Goal: Task Accomplishment & Management: Manage account settings

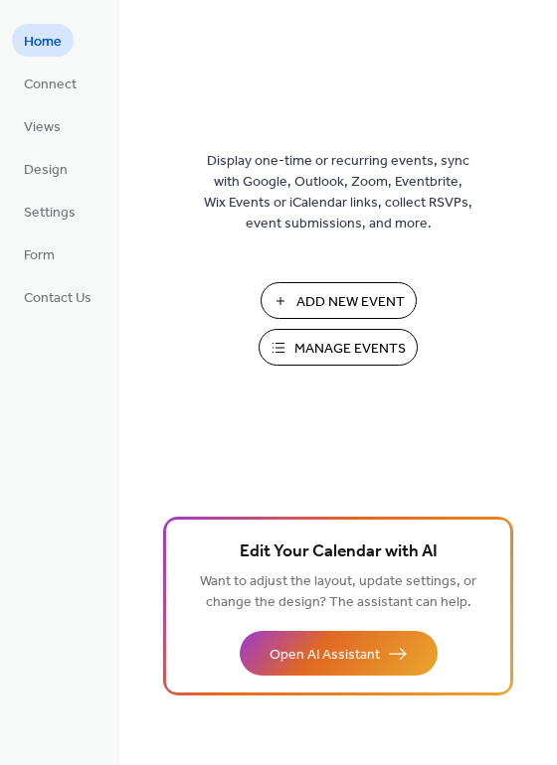
click at [356, 358] on span "Manage Events" at bounding box center [349, 349] width 111 height 21
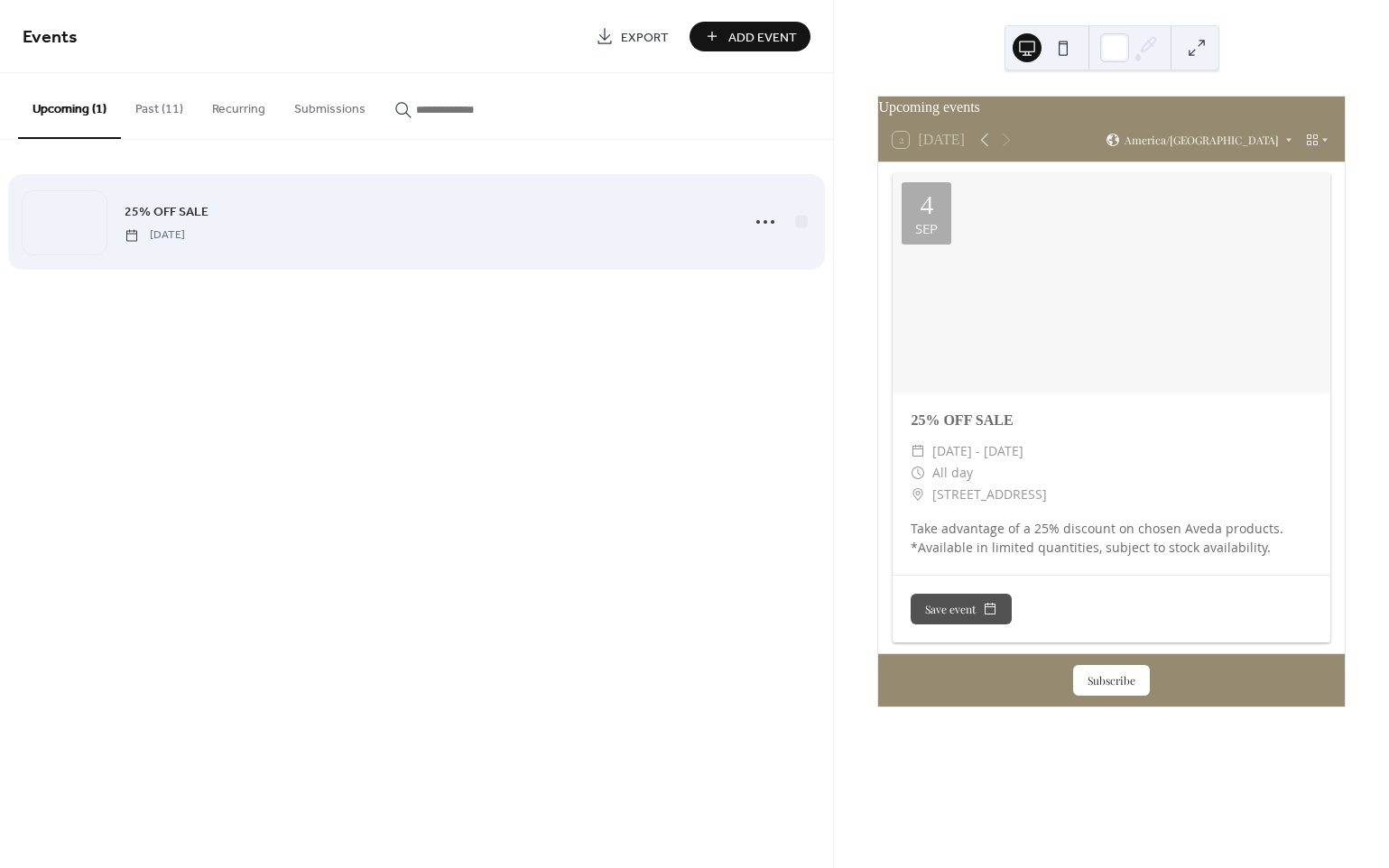
click at [185, 229] on span "Thursday, September 4, 2025" at bounding box center [154, 236] width 61 height 16
click at [759, 216] on icon at bounding box center [765, 222] width 29 height 29
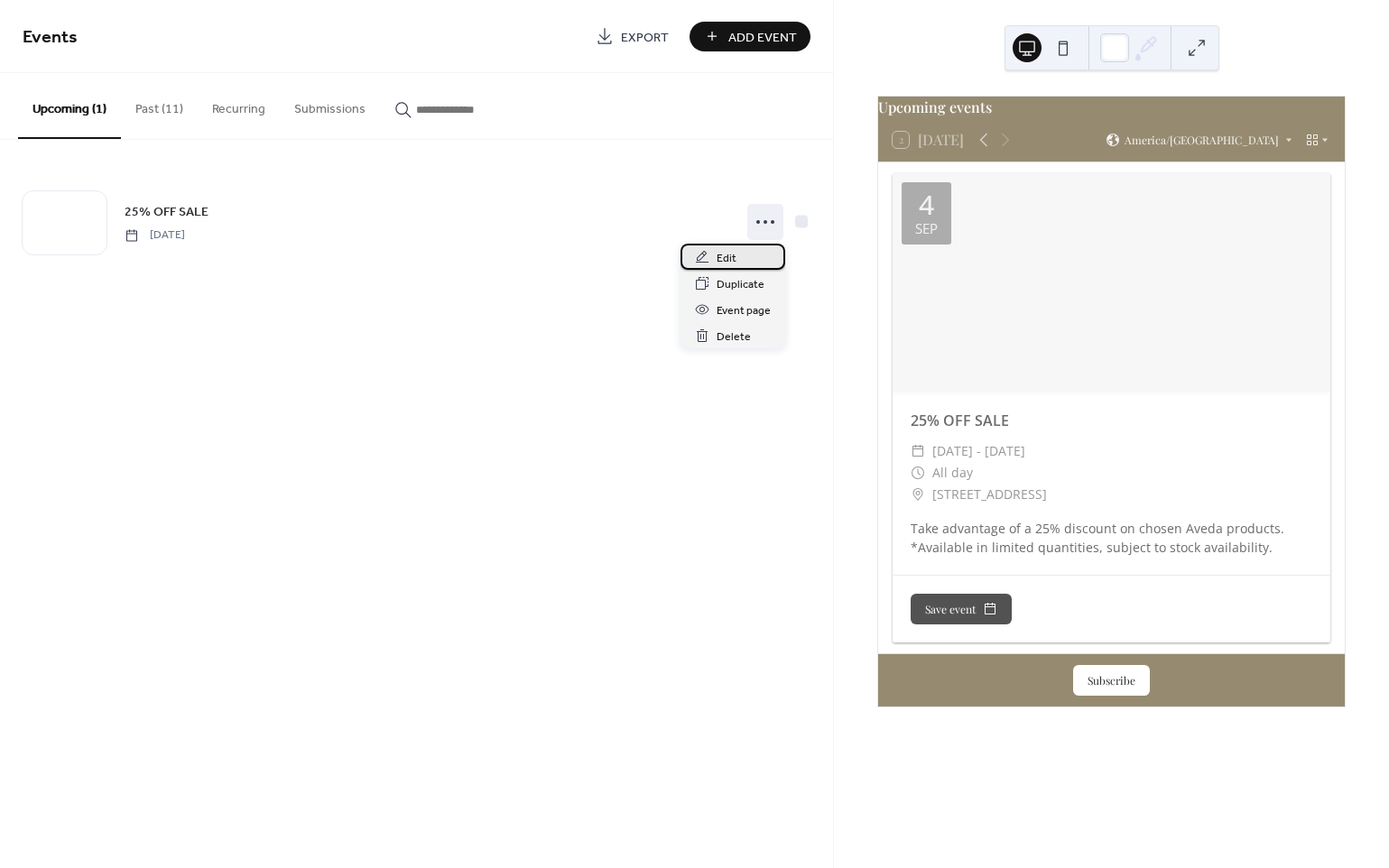
click at [722, 259] on span "Edit" at bounding box center [726, 258] width 20 height 19
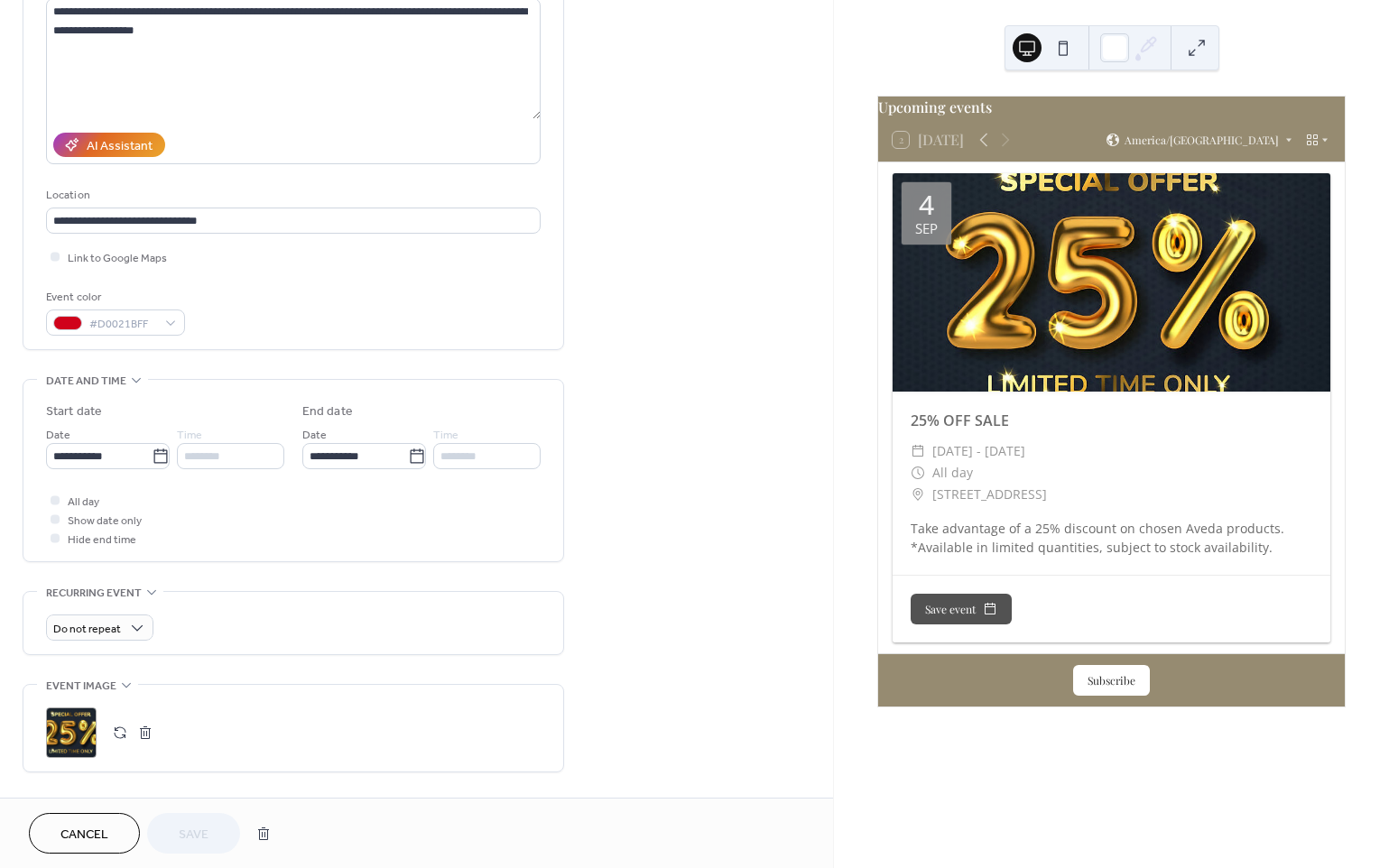
scroll to position [210, 0]
click at [414, 461] on icon at bounding box center [417, 456] width 18 height 18
click at [408, 461] on input "**********" at bounding box center [355, 455] width 105 height 26
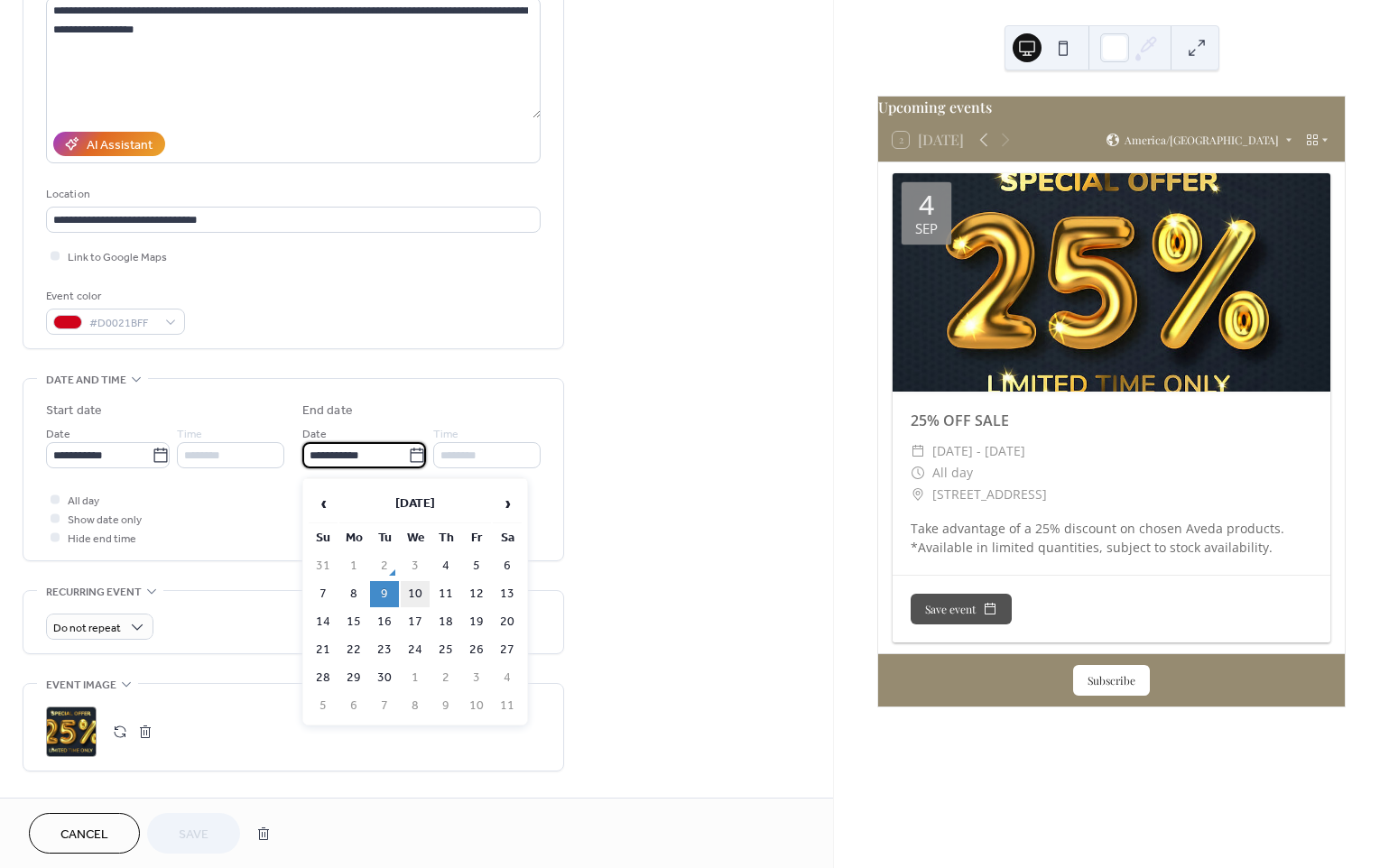
click at [419, 590] on td "10" at bounding box center [415, 594] width 29 height 26
type input "**********"
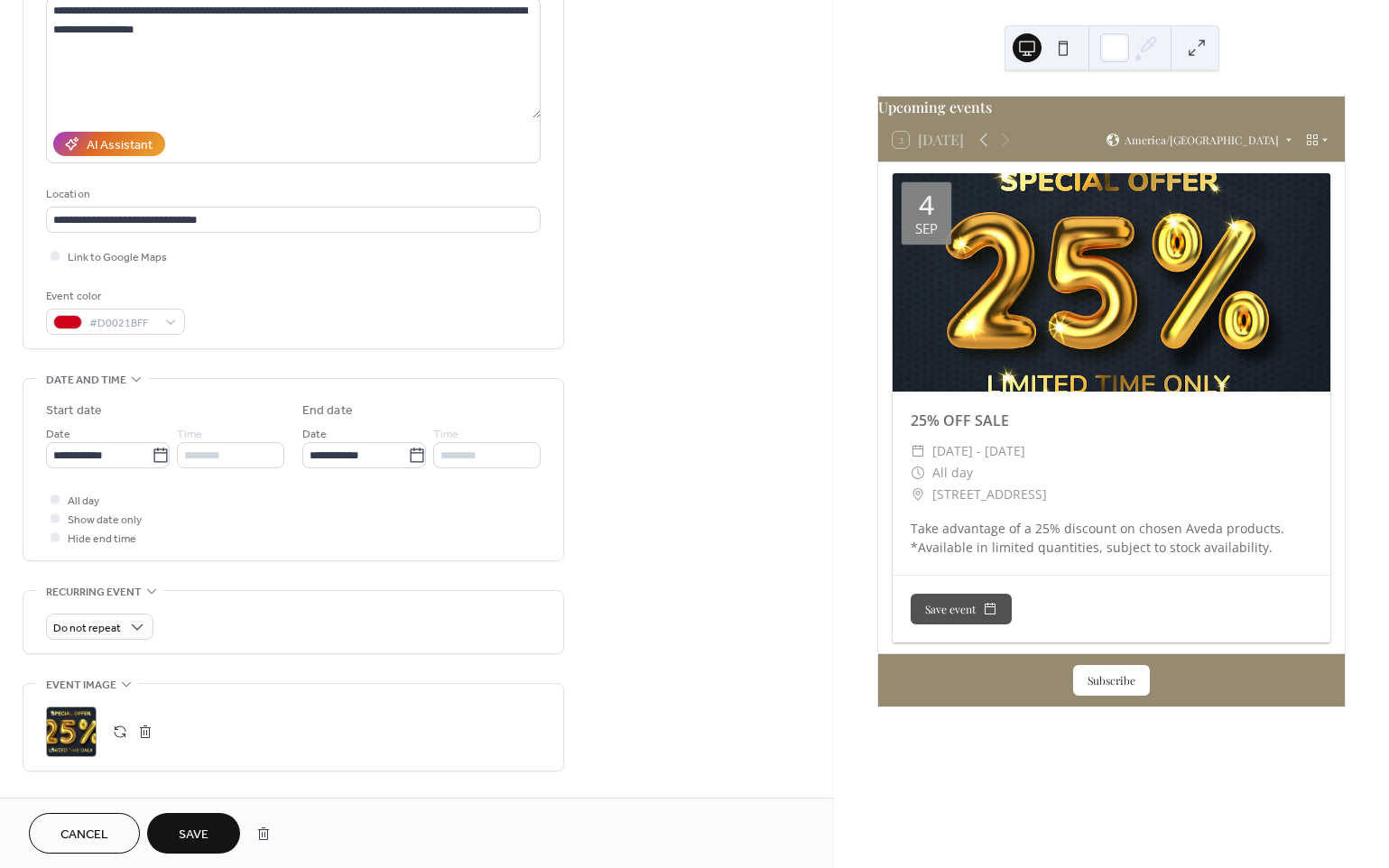
click at [199, 836] on span "Save" at bounding box center [193, 835] width 30 height 19
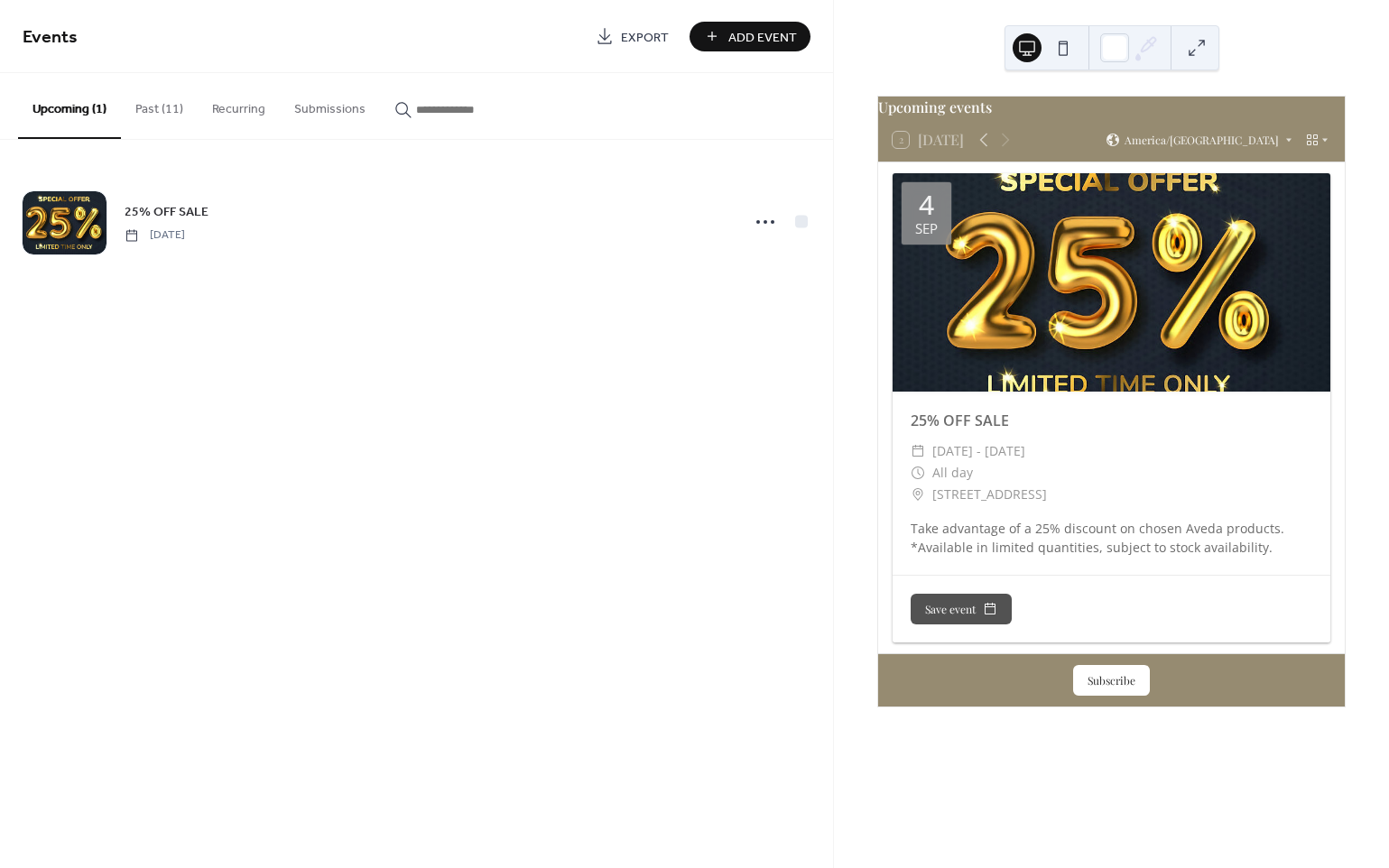
click at [178, 106] on button "Past (11)" at bounding box center [159, 105] width 76 height 64
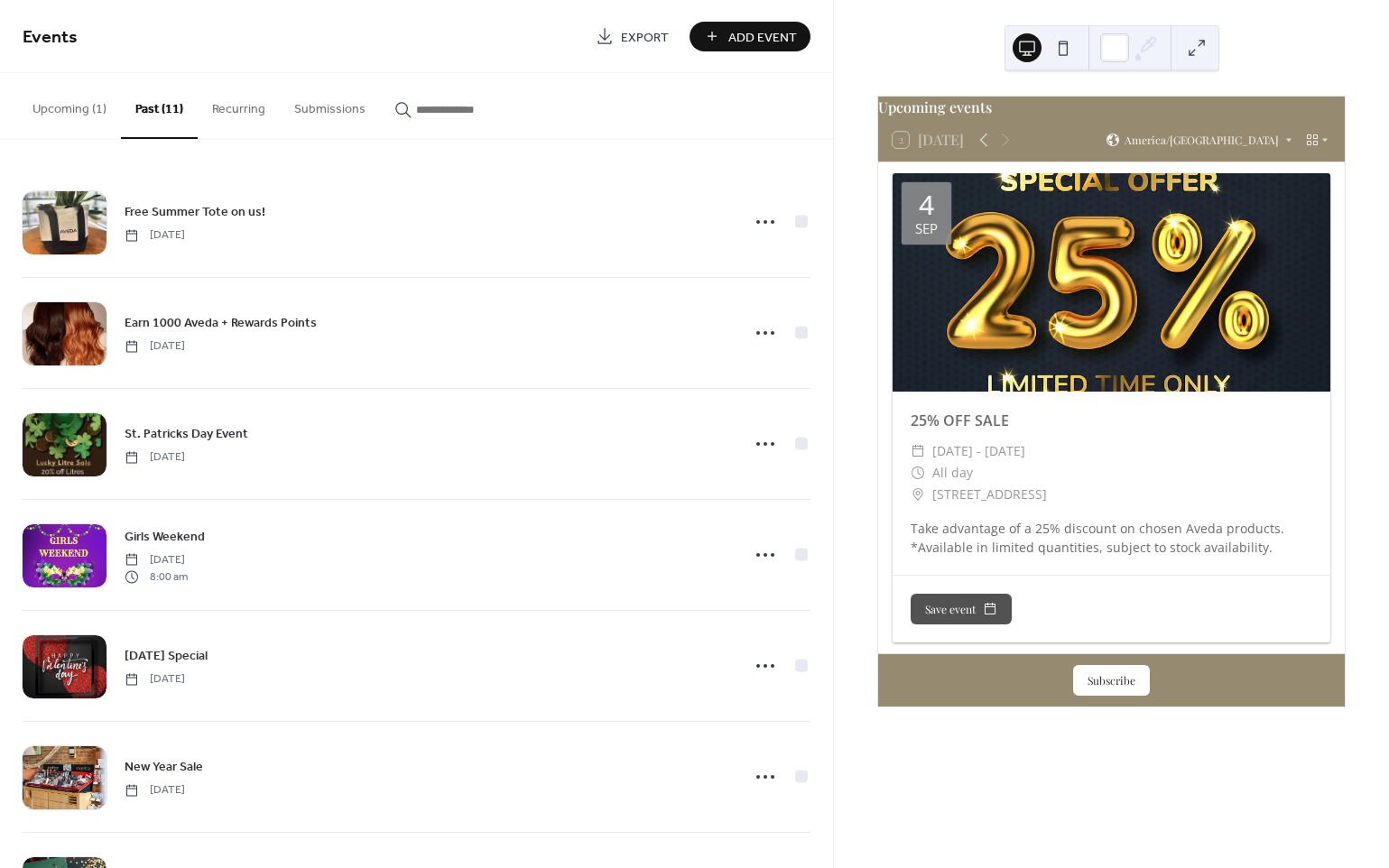
click at [88, 108] on button "Upcoming (1)" at bounding box center [69, 105] width 103 height 64
